Goal: Find specific page/section: Find specific page/section

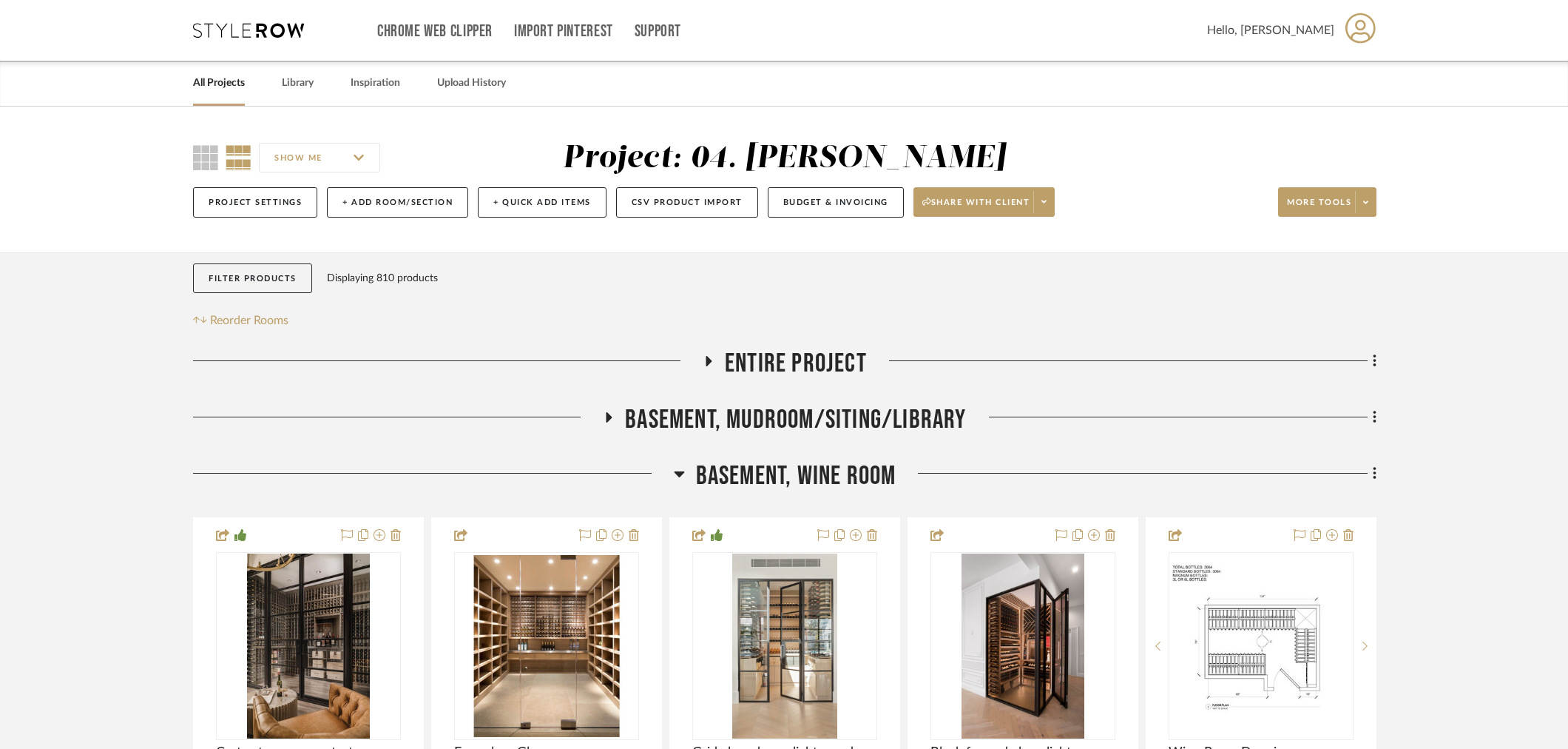
click at [831, 477] on span "Basement, Wine Room" at bounding box center [796, 476] width 201 height 32
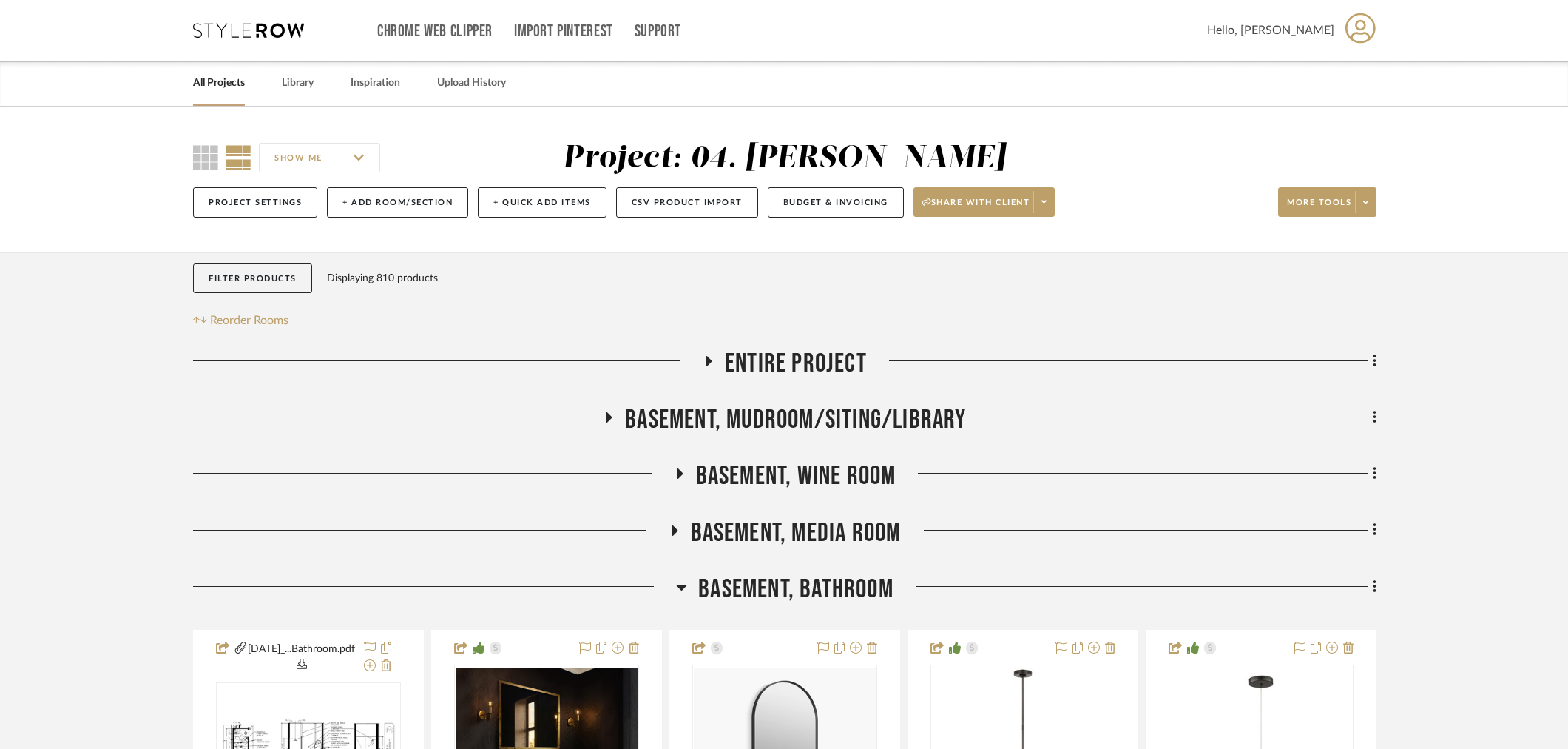
click at [784, 583] on span "Basement, Bathroom" at bounding box center [796, 589] width 196 height 32
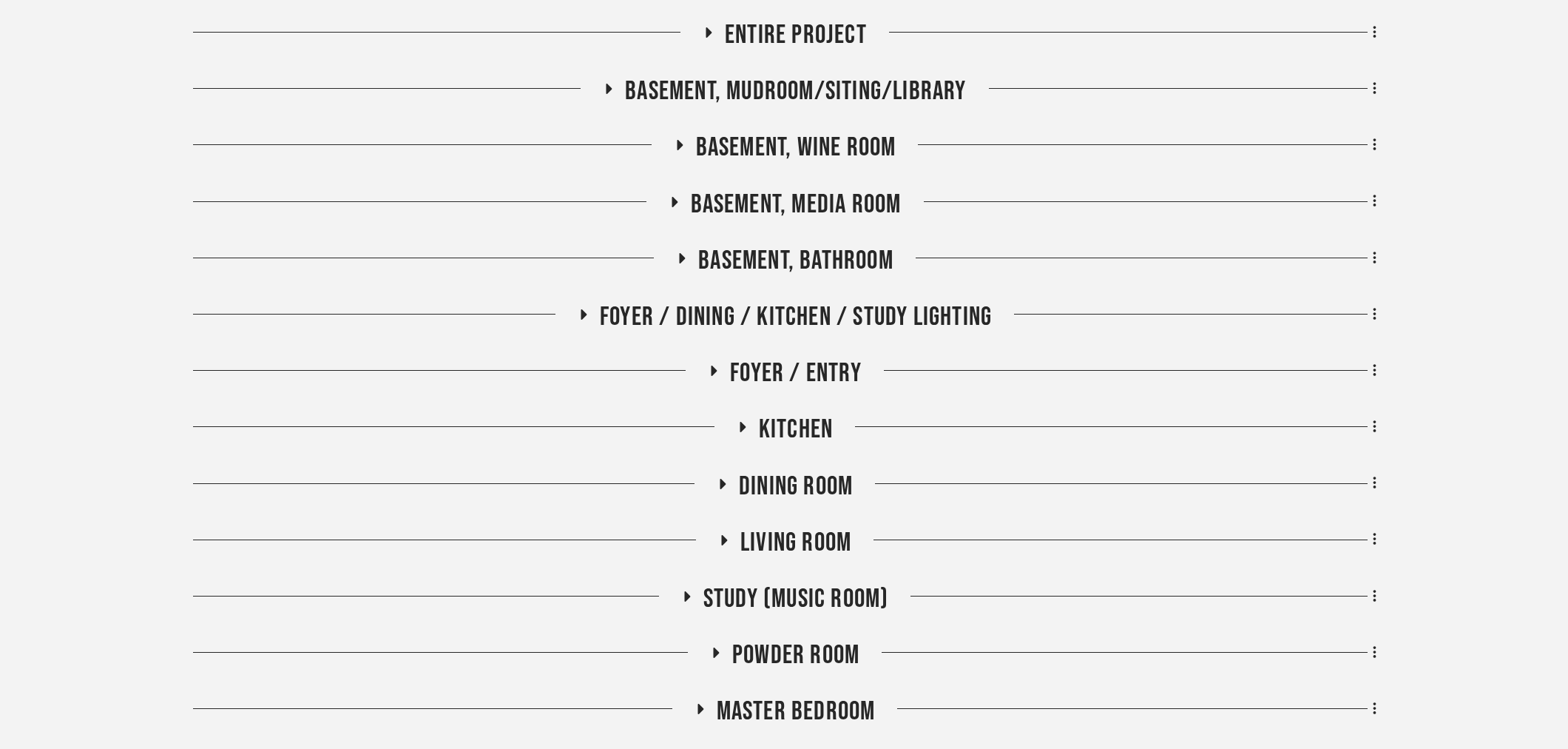
click at [689, 321] on span "Foyer / Dining / Kitchen / Study Lighting" at bounding box center [796, 317] width 392 height 32
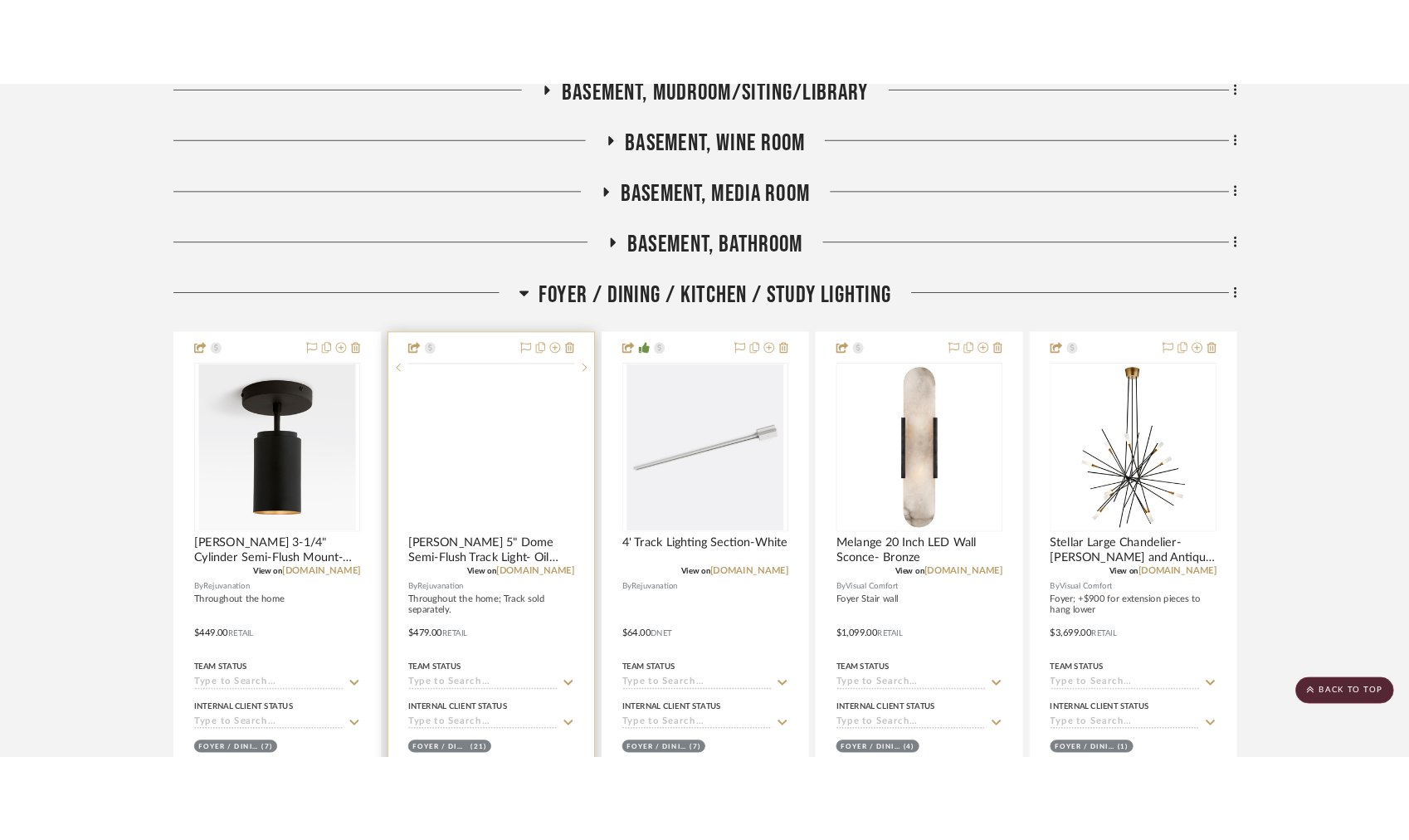
scroll to position [645, 0]
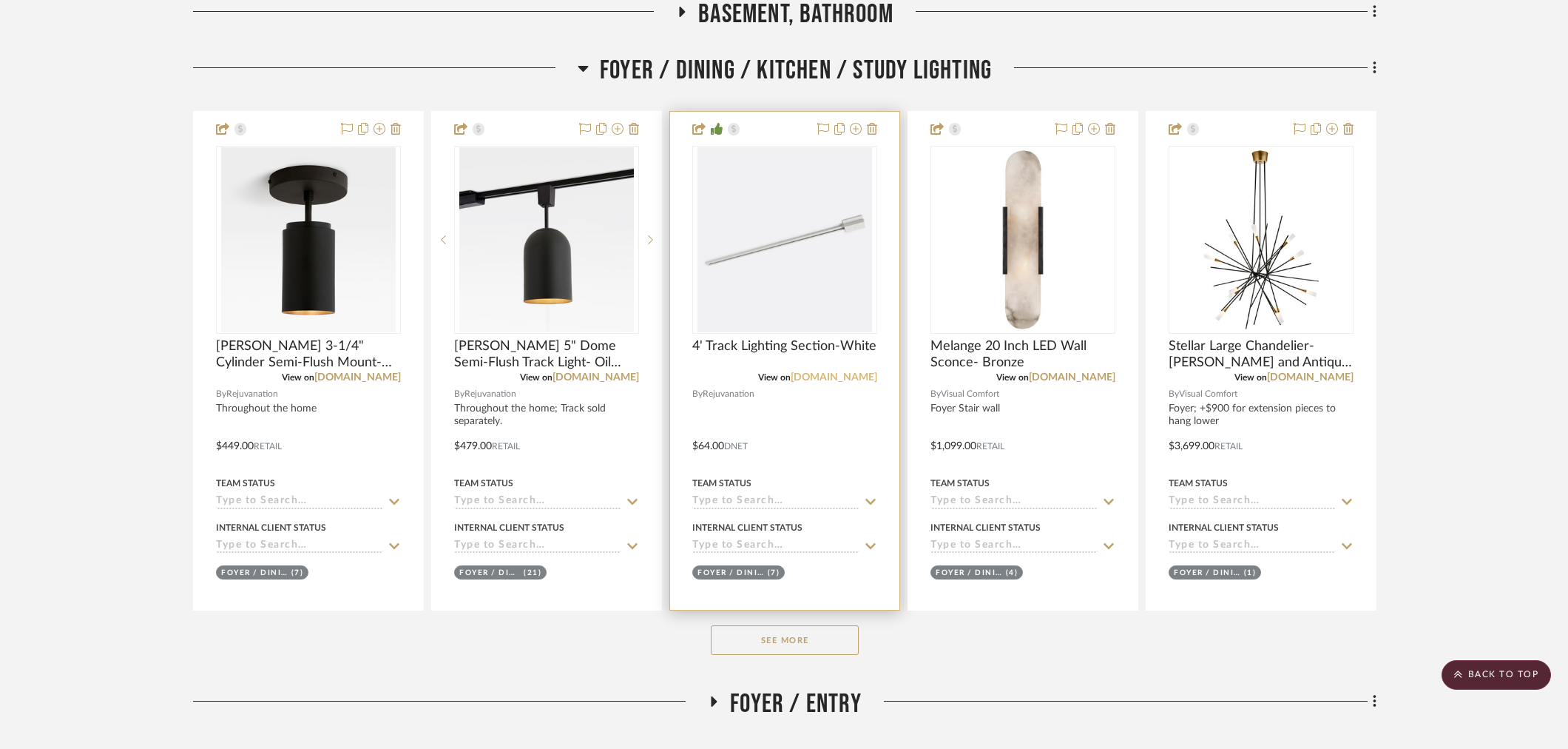
click at [860, 372] on link "rejuvenation.com" at bounding box center [834, 377] width 86 height 10
